Goal: Find specific page/section: Find specific page/section

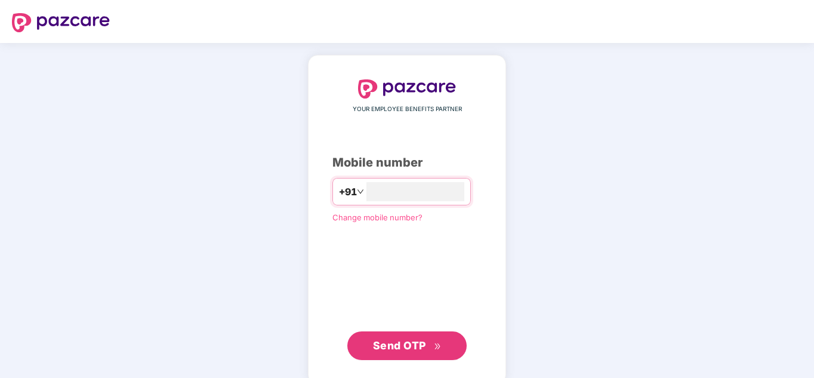
type input "**********"
click at [416, 350] on span "Send OTP" at bounding box center [399, 345] width 53 height 13
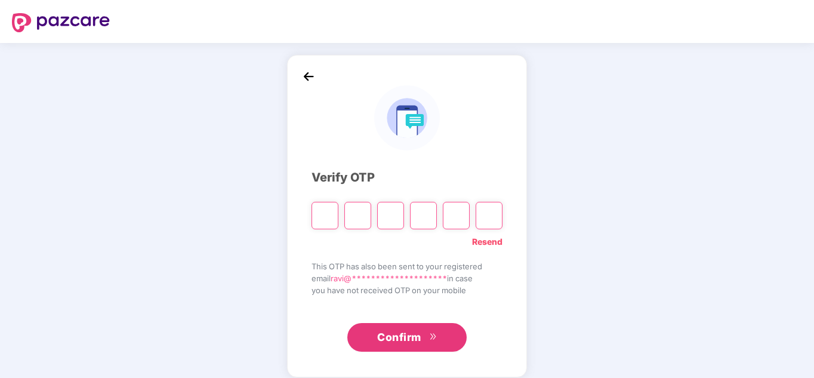
type input "*"
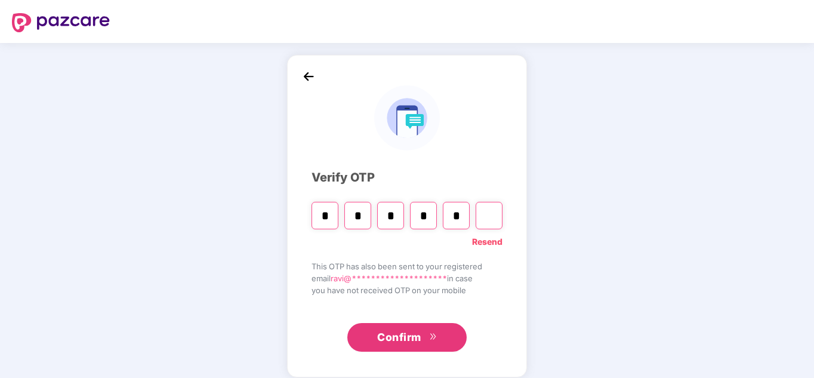
type input "*"
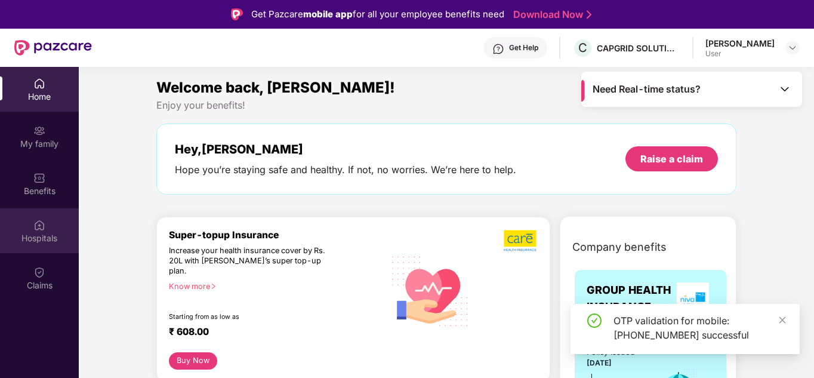
click at [47, 239] on div "Hospitals" at bounding box center [39, 238] width 79 height 12
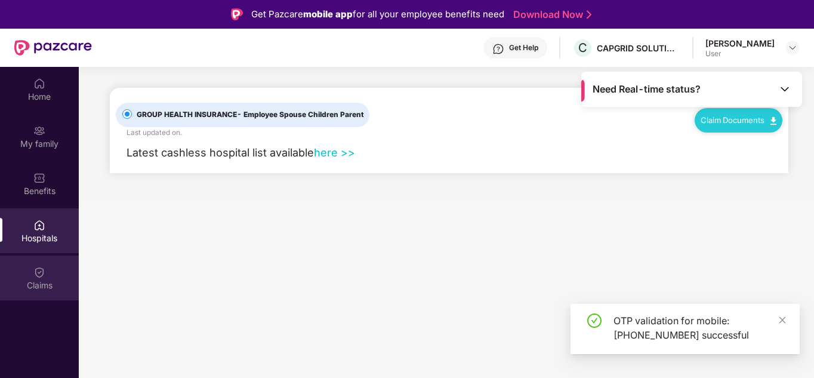
click at [44, 287] on div "Claims" at bounding box center [39, 285] width 79 height 12
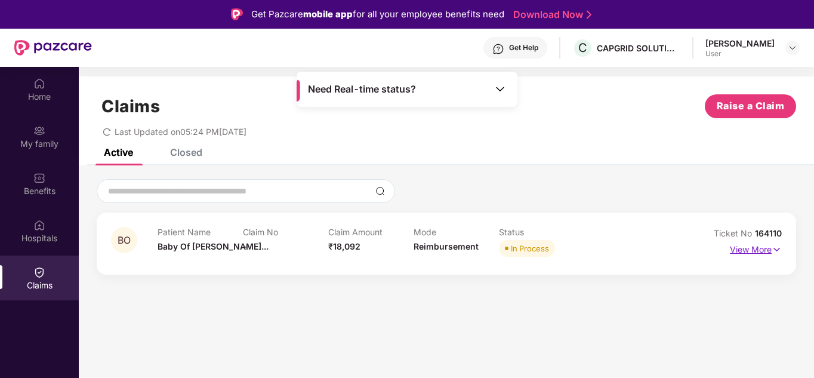
click at [770, 249] on p "View More" at bounding box center [756, 248] width 52 height 16
